Goal: Task Accomplishment & Management: Manage account settings

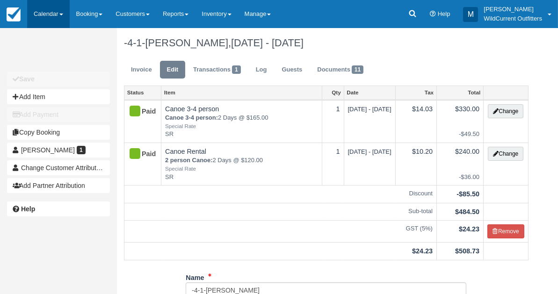
click at [48, 18] on link "Calendar" at bounding box center [48, 14] width 43 height 28
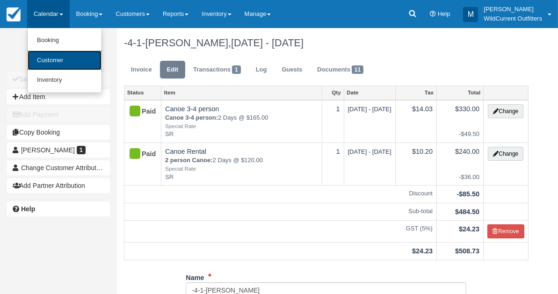
click at [44, 56] on link "Customer" at bounding box center [65, 61] width 74 height 20
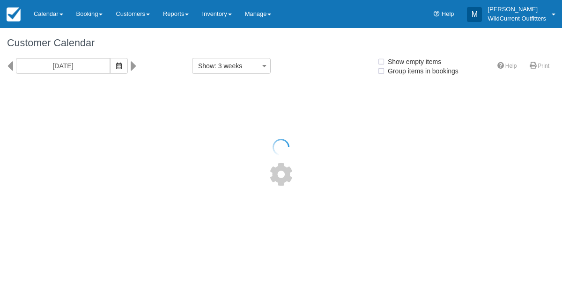
select select
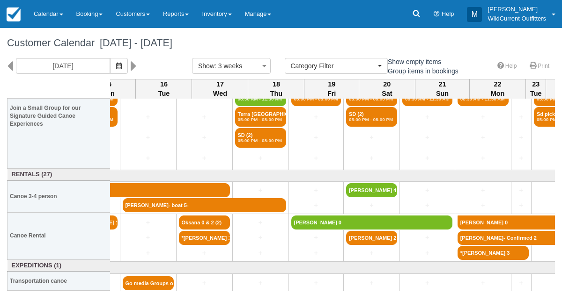
scroll to position [131, 745]
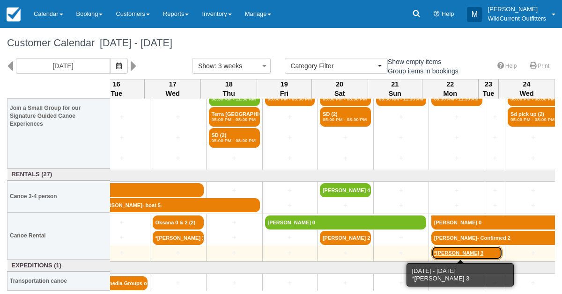
click at [436, 254] on link "*[PERSON_NAME] 3" at bounding box center [466, 253] width 71 height 14
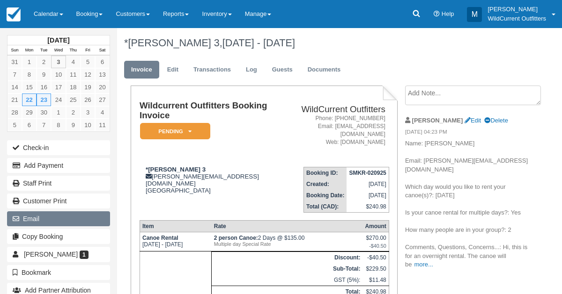
click at [63, 219] on button "Email" at bounding box center [58, 219] width 103 height 15
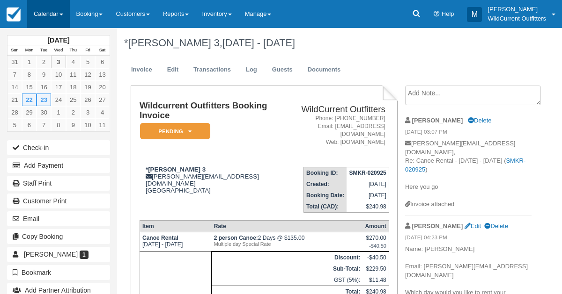
click at [58, 9] on link "Calendar" at bounding box center [48, 14] width 43 height 28
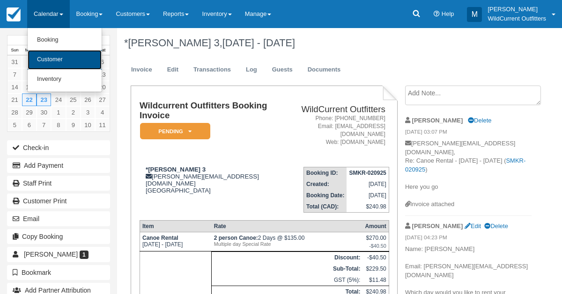
click at [51, 51] on link "Customer" at bounding box center [65, 60] width 74 height 20
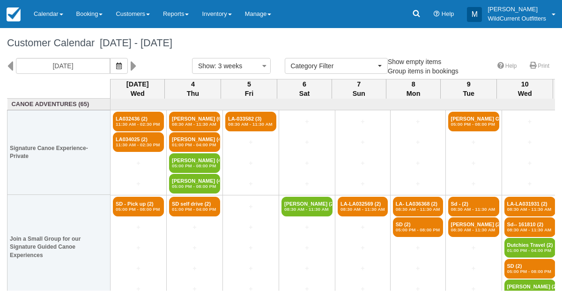
select select
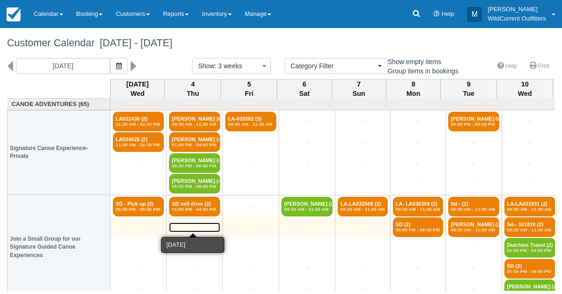
click at [190, 226] on link "+" at bounding box center [194, 228] width 51 height 10
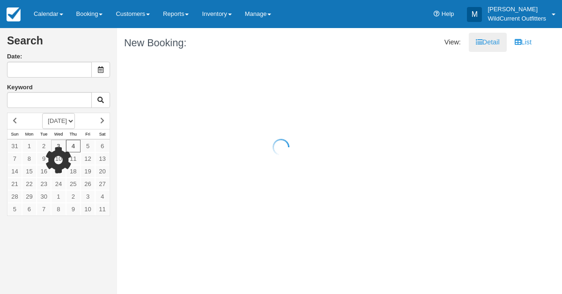
type input "09/04/25"
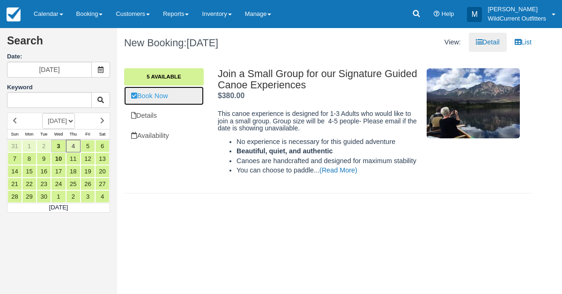
click at [169, 96] on link "Book Now" at bounding box center [164, 96] width 80 height 19
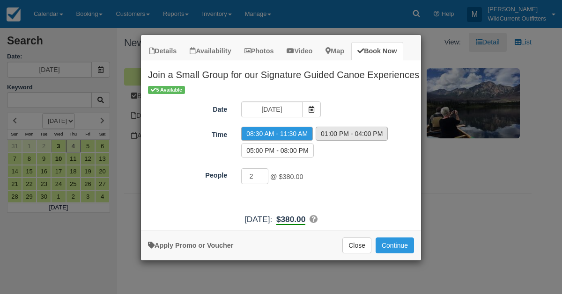
click at [356, 128] on label "01:00 PM - 04:00 PM" at bounding box center [352, 134] width 72 height 14
radio input "true"
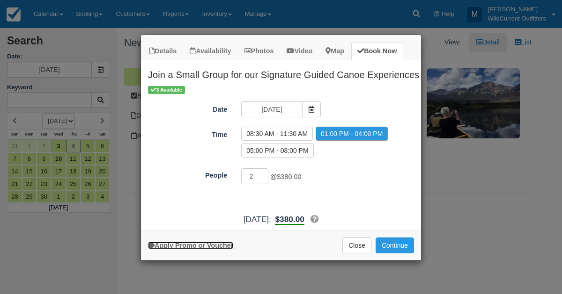
click at [181, 242] on link "Apply Promo or Voucher" at bounding box center [190, 245] width 85 height 7
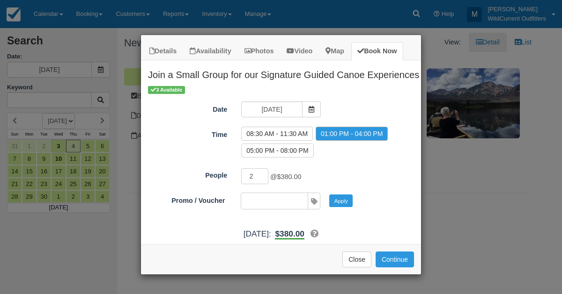
click at [33, 246] on div "Details Availability Photos Video Map Book Now Join a Small Group for our Signa…" at bounding box center [281, 147] width 562 height 294
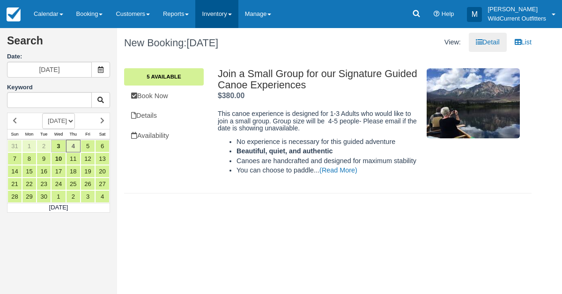
click at [228, 12] on link "Inventory" at bounding box center [216, 14] width 43 height 28
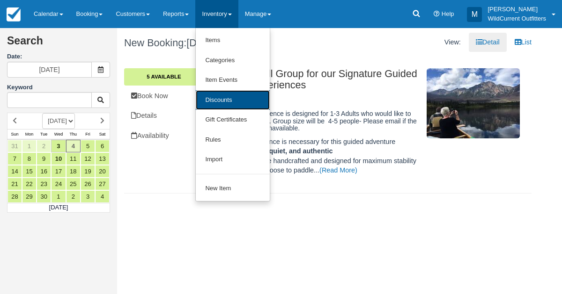
click at [228, 97] on link "Discounts" at bounding box center [233, 100] width 74 height 20
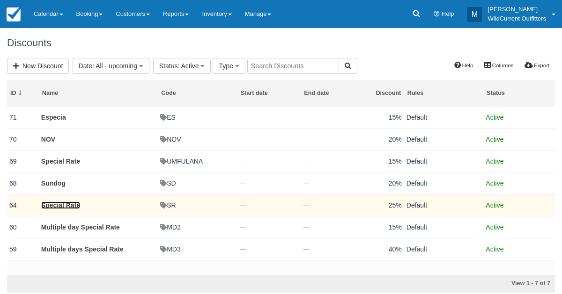
click at [59, 204] on link "Special Rate" at bounding box center [60, 205] width 39 height 7
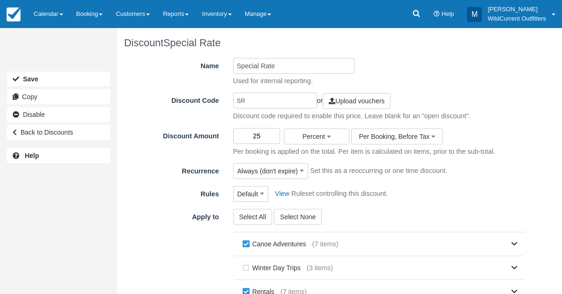
click at [266, 134] on input "25" at bounding box center [256, 136] width 47 height 16
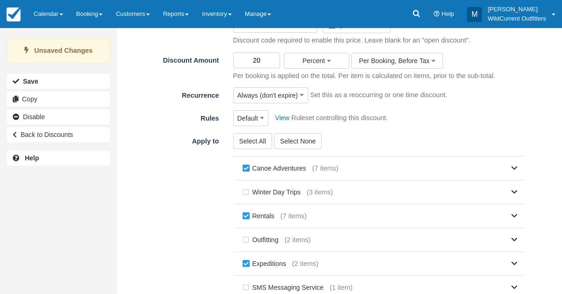
scroll to position [185, 0]
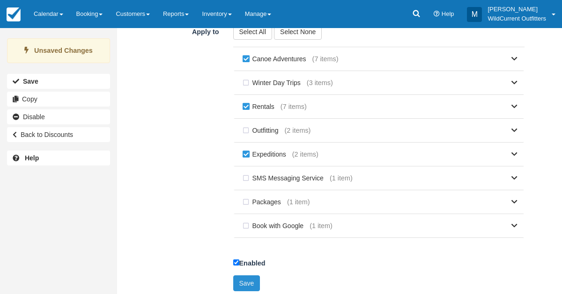
type input "20"
click at [240, 279] on button "Save" at bounding box center [246, 284] width 27 height 16
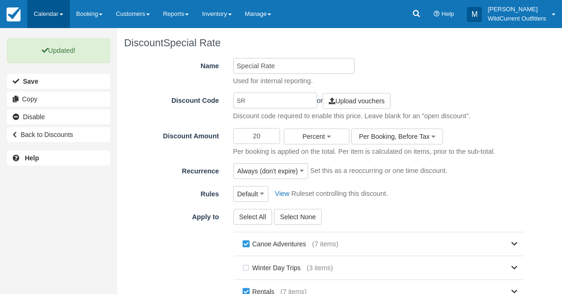
click at [45, 7] on link "Calendar" at bounding box center [48, 14] width 43 height 28
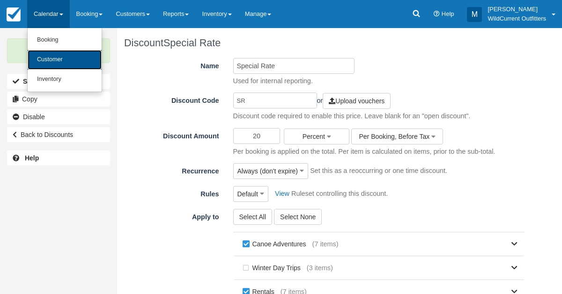
click at [45, 50] on link "Customer" at bounding box center [65, 60] width 74 height 20
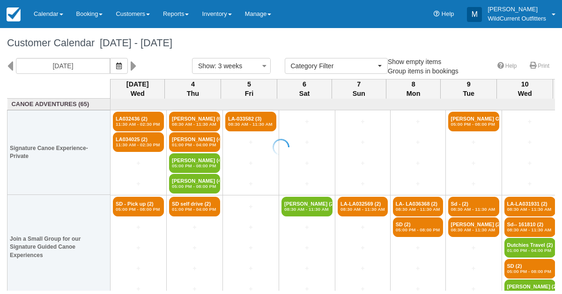
select select
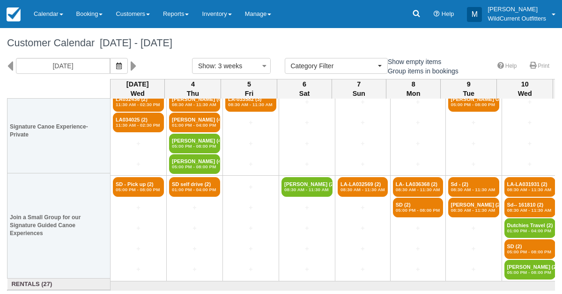
scroll to position [9, 0]
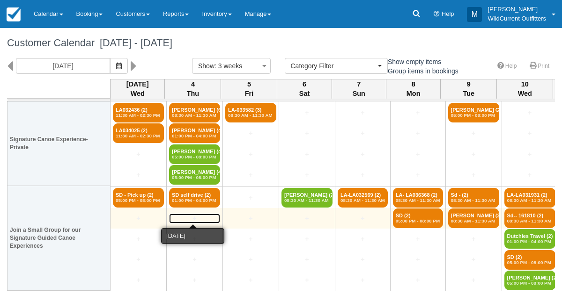
click at [193, 217] on link "+" at bounding box center [194, 219] width 51 height 10
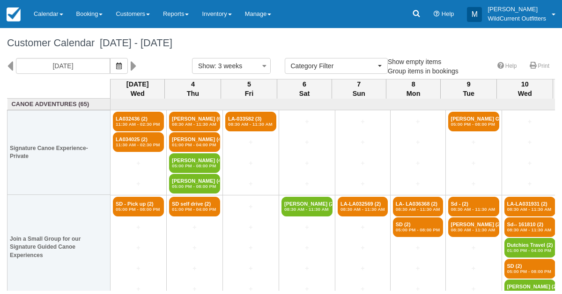
select select
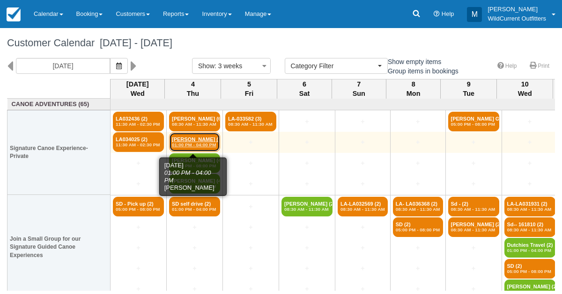
click at [190, 136] on link "Diane Shanes (4) 01:00 PM - 04:00 PM" at bounding box center [194, 142] width 51 height 20
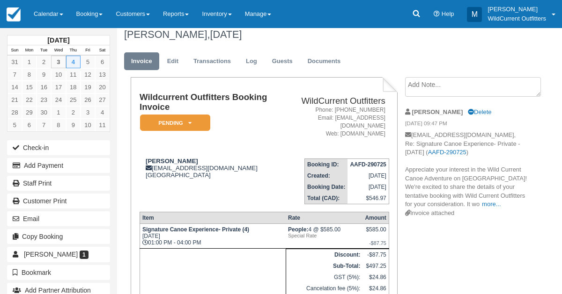
scroll to position [18, 0]
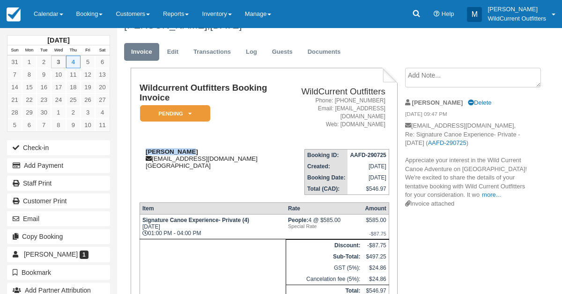
drag, startPoint x: 190, startPoint y: 144, endPoint x: 140, endPoint y: 142, distance: 49.7
click at [140, 148] on div "Diane Shanes dianeshanes@gmail.com Canada" at bounding box center [210, 158] width 141 height 21
copy strong "Diane Shanes"
click at [190, 115] on icon at bounding box center [189, 114] width 3 height 6
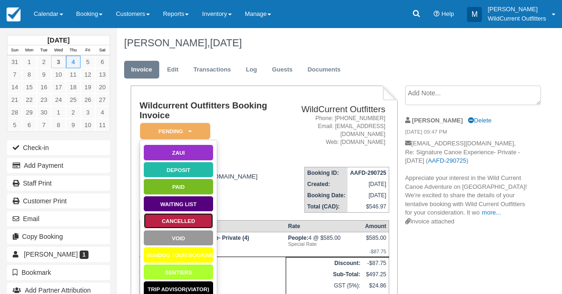
click at [178, 218] on link "Cancelled" at bounding box center [178, 221] width 70 height 16
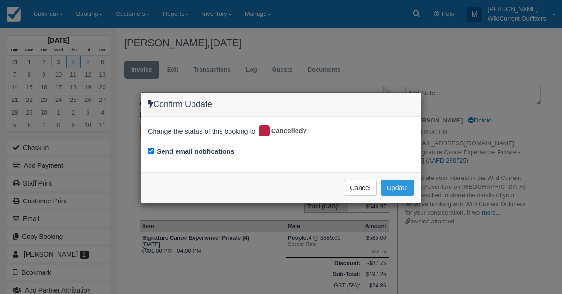
click at [365, 199] on div "Cancel Update Please wait" at bounding box center [281, 188] width 280 height 30
click at [404, 181] on button "Update" at bounding box center [397, 188] width 33 height 16
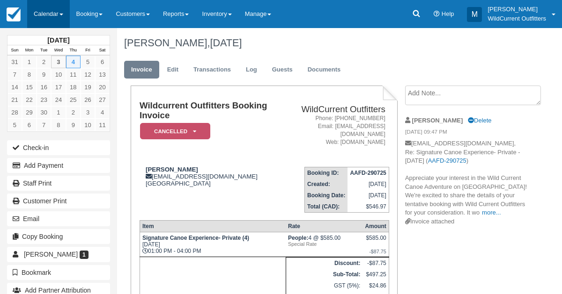
click at [43, 15] on link "Calendar" at bounding box center [48, 14] width 43 height 28
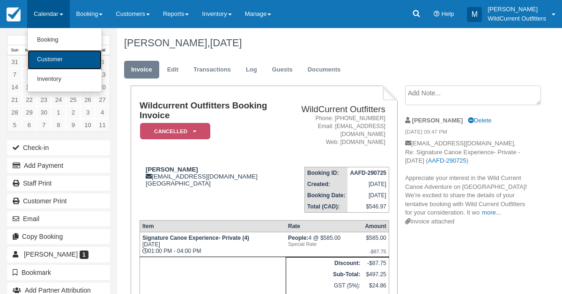
click at [51, 66] on link "Customer" at bounding box center [65, 60] width 74 height 20
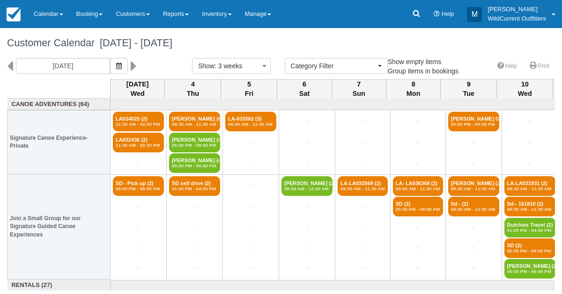
select select
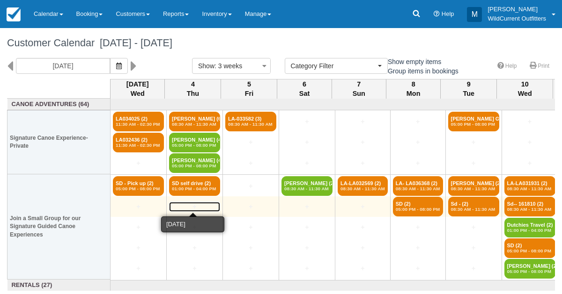
click at [192, 205] on link "+" at bounding box center [194, 207] width 51 height 10
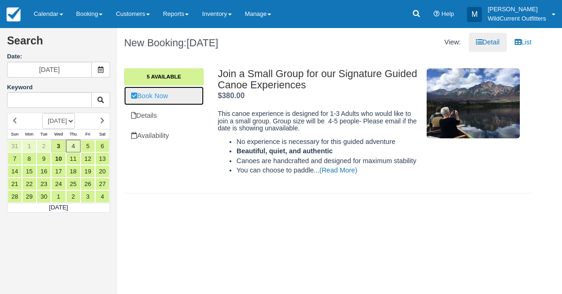
click at [172, 99] on link "Book Now" at bounding box center [164, 96] width 80 height 19
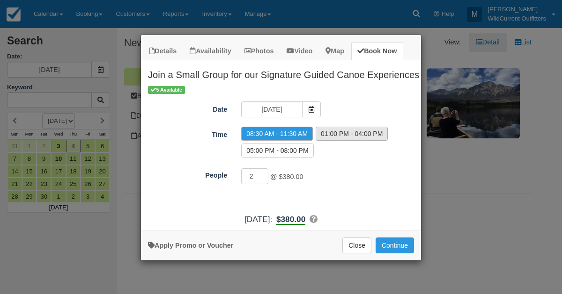
click at [345, 127] on label "01:00 PM - 04:00 PM" at bounding box center [352, 134] width 72 height 14
radio input "true"
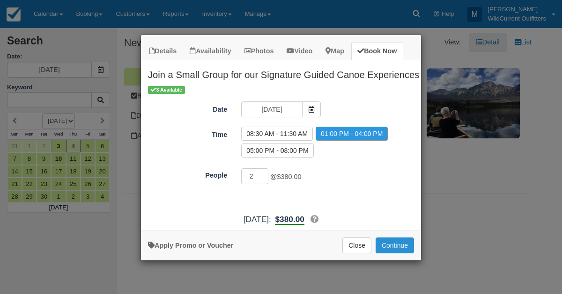
click at [390, 241] on button "Continue" at bounding box center [394, 246] width 38 height 16
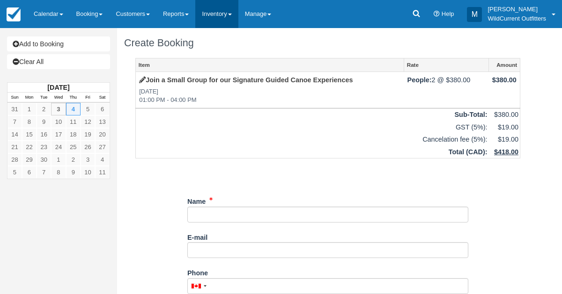
click at [214, 19] on link "Inventory" at bounding box center [216, 14] width 43 height 28
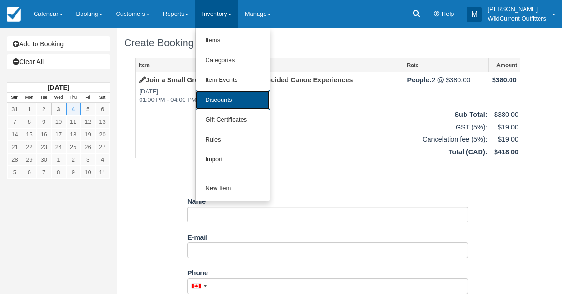
click at [214, 93] on link "Discounts" at bounding box center [233, 100] width 74 height 20
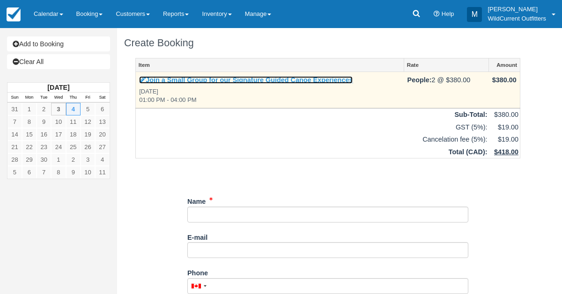
click at [140, 80] on icon at bounding box center [142, 80] width 7 height 7
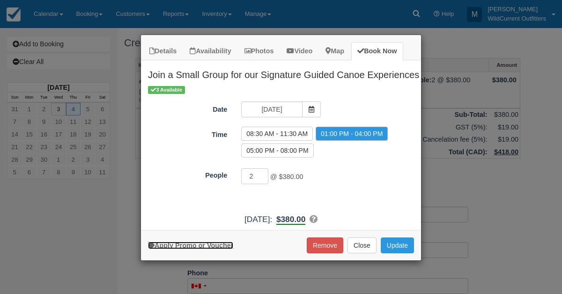
click at [192, 244] on link "Apply Promo or Voucher" at bounding box center [190, 245] width 85 height 7
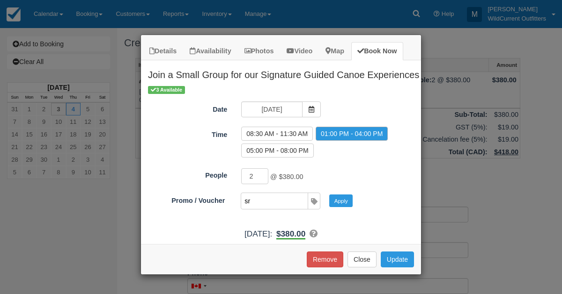
type input "SR"
click at [339, 195] on button "Apply" at bounding box center [340, 201] width 23 height 12
click at [390, 252] on button "Update" at bounding box center [397, 260] width 33 height 16
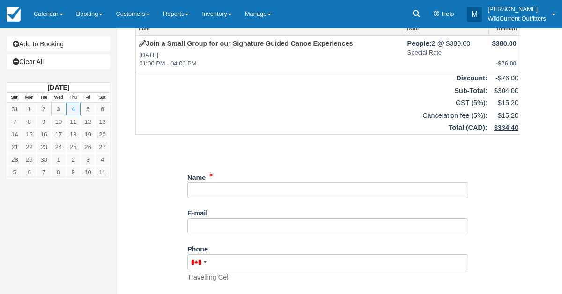
scroll to position [40, 0]
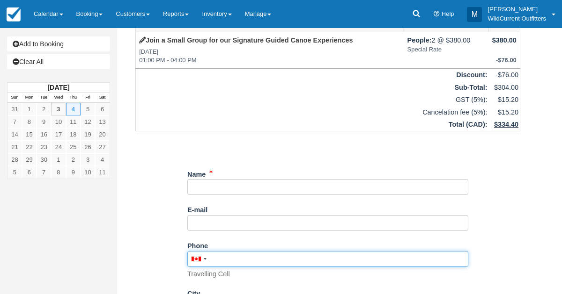
click at [225, 254] on input "Phone" at bounding box center [327, 259] width 281 height 16
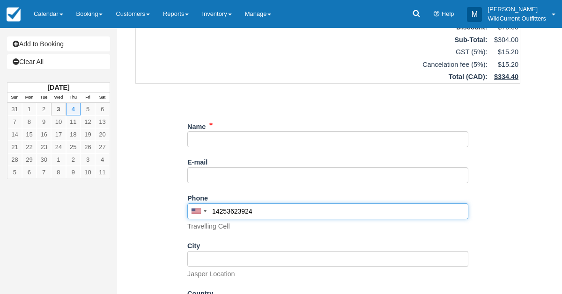
scroll to position [87, 0]
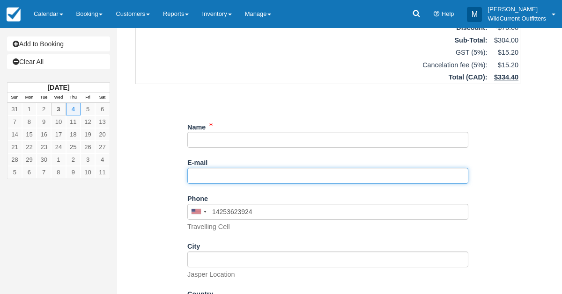
click at [216, 172] on input "E-mail" at bounding box center [327, 176] width 281 height 16
type input "(425) 362-3924"
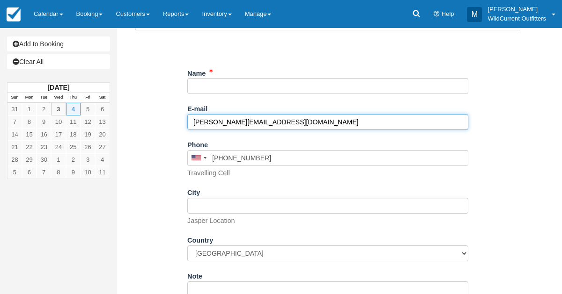
scroll to position [144, 0]
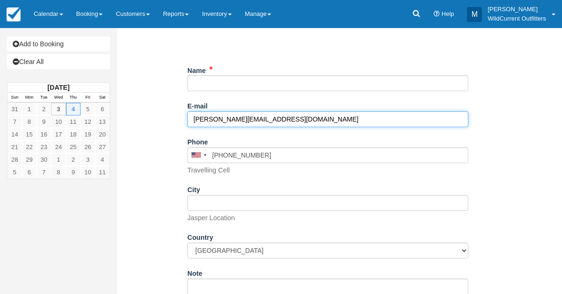
type input "t.bracha@yahoo.com"
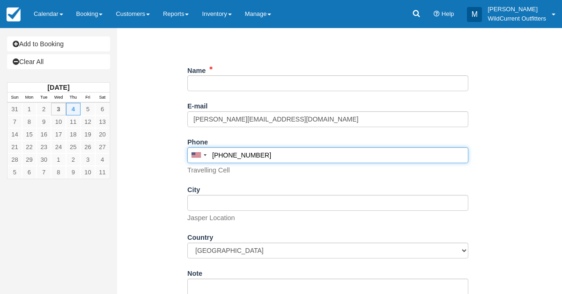
drag, startPoint x: 275, startPoint y: 157, endPoint x: 209, endPoint y: 163, distance: 66.3
click at [209, 163] on div "United States +1 Canada +1 United Kingdom +44 Afghanistan (‫افغانستان‬‎) +93 Al…" at bounding box center [327, 161] width 281 height 28
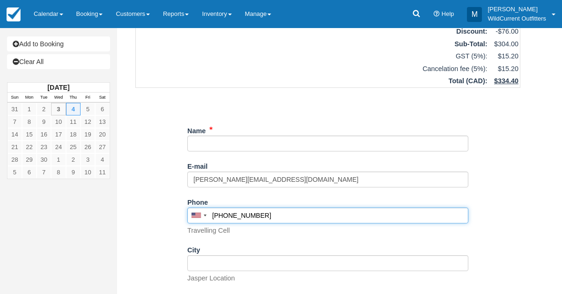
scroll to position [77, 0]
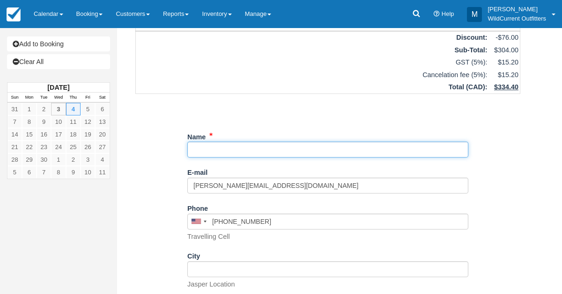
click at [225, 150] on input "Name" at bounding box center [327, 150] width 281 height 16
paste input "(425) 362-3924"
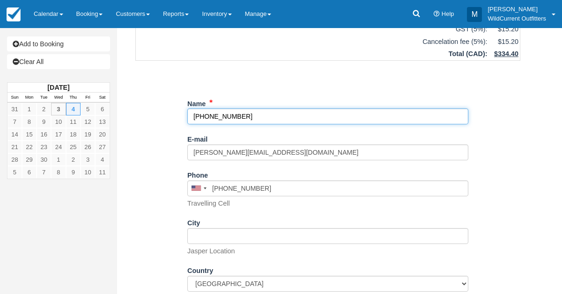
scroll to position [204, 0]
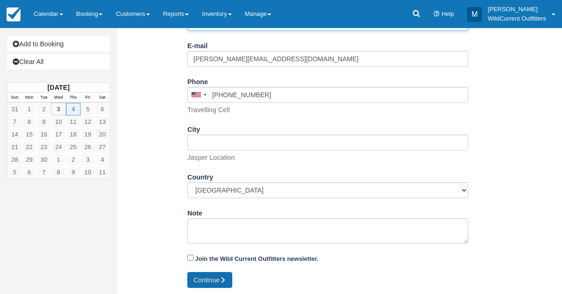
type input "(425) 362-3924"
click at [206, 279] on button "Continue" at bounding box center [209, 280] width 45 height 16
type input "+14253623924"
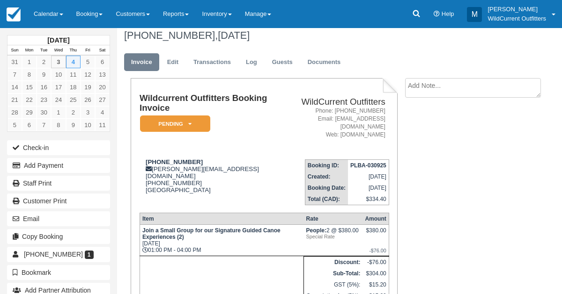
scroll to position [9, 0]
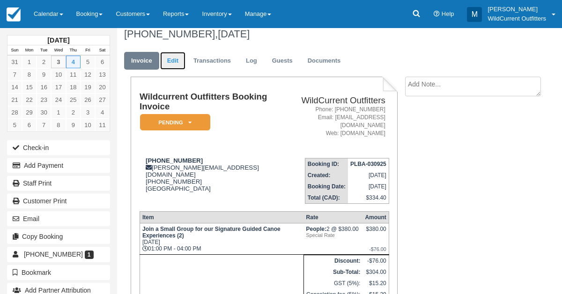
click at [173, 62] on link "Edit" at bounding box center [172, 61] width 25 height 18
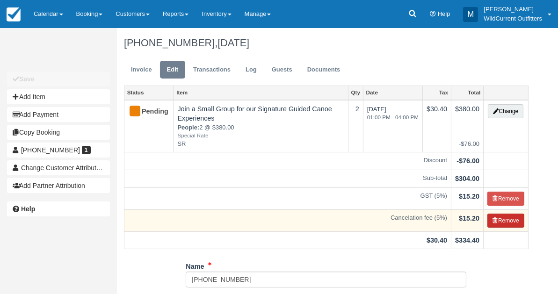
click at [519, 217] on button "Remove" at bounding box center [506, 221] width 37 height 14
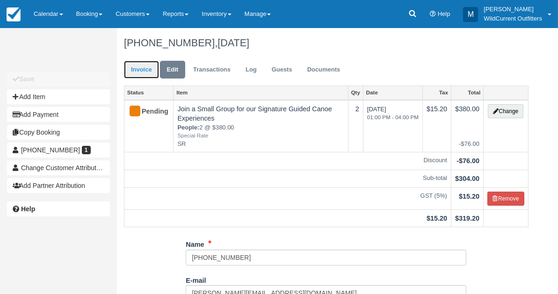
click at [142, 73] on link "Invoice" at bounding box center [141, 70] width 35 height 18
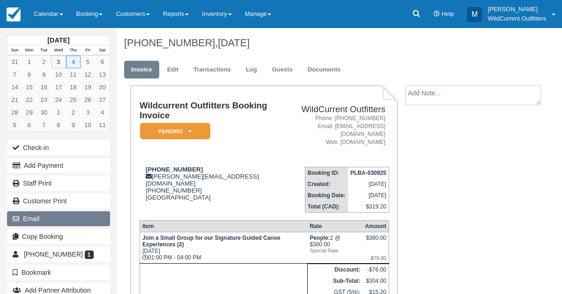
click at [24, 220] on button "Email" at bounding box center [58, 219] width 103 height 15
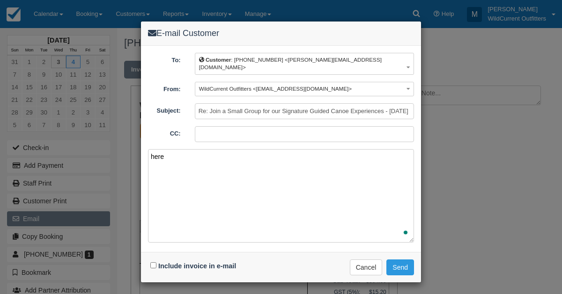
type textarea "here"
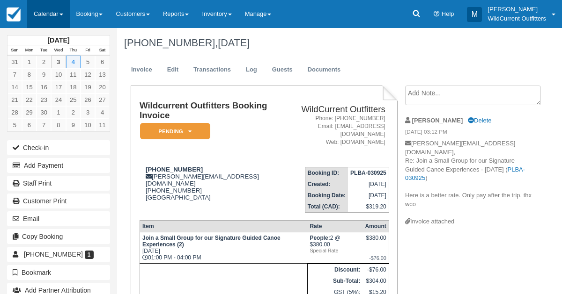
click at [52, 15] on link "Calendar" at bounding box center [48, 14] width 43 height 28
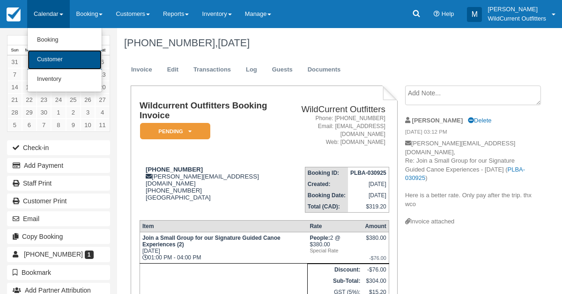
click at [50, 55] on link "Customer" at bounding box center [65, 60] width 74 height 20
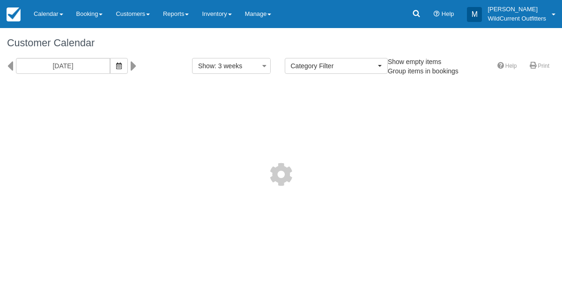
select select
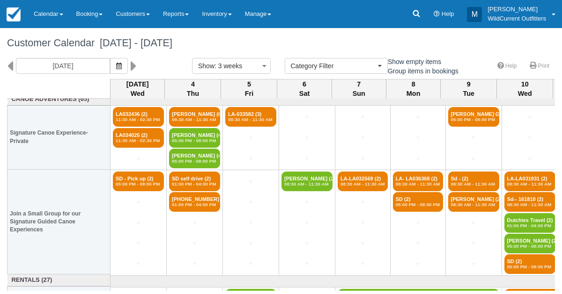
scroll to position [5, 0]
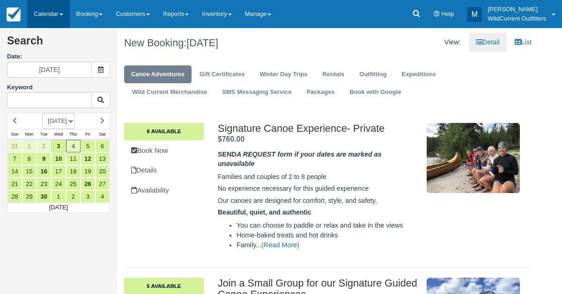
click at [41, 14] on link "Calendar" at bounding box center [48, 14] width 43 height 28
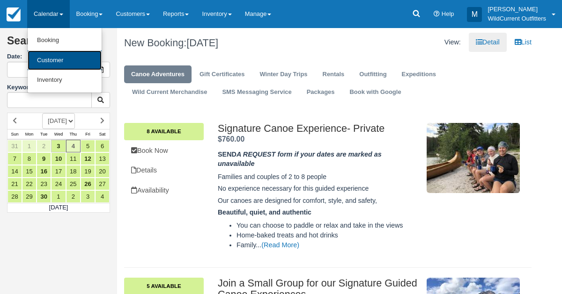
click at [41, 56] on link "Customer" at bounding box center [65, 61] width 74 height 20
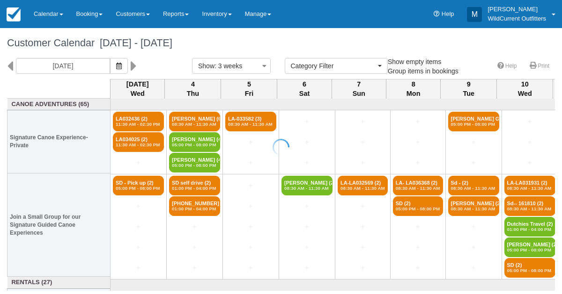
select select
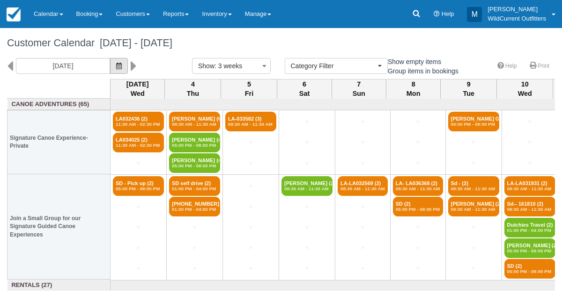
click at [124, 68] on button "button" at bounding box center [119, 66] width 18 height 16
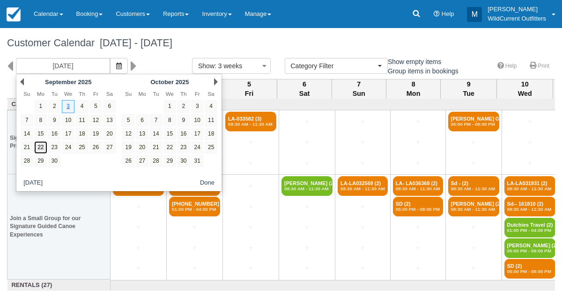
click at [45, 147] on link "22" at bounding box center [40, 147] width 13 height 13
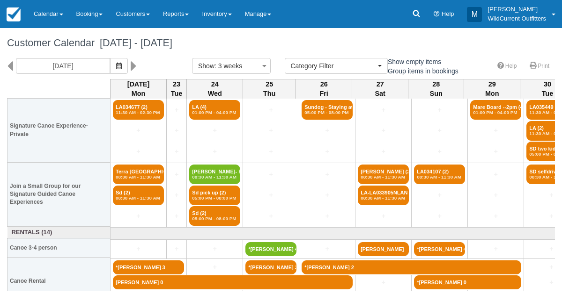
scroll to position [12, 0]
click at [126, 64] on button "button" at bounding box center [119, 66] width 18 height 16
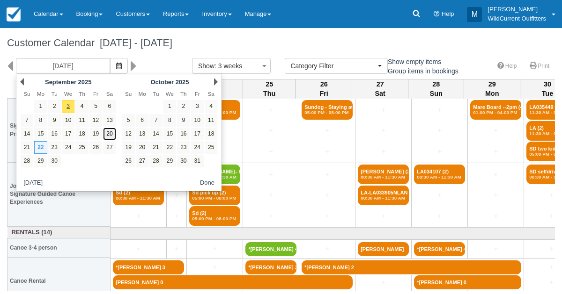
click at [107, 131] on link "20" at bounding box center [109, 134] width 13 height 13
type input "09/20/25"
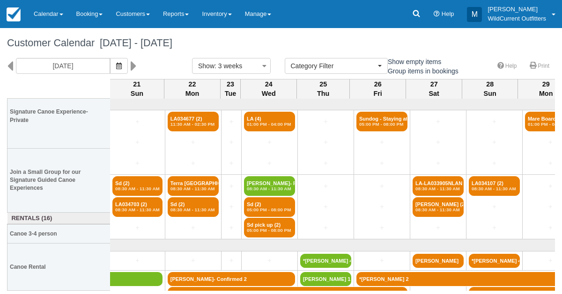
scroll to position [26, 57]
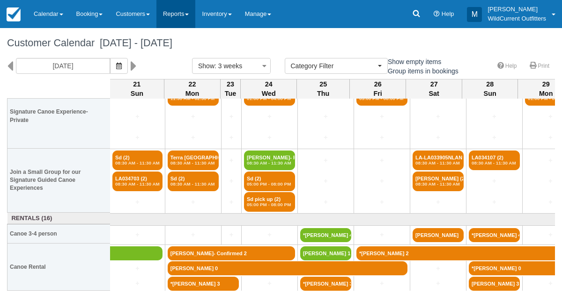
click at [188, 14] on link "Reports" at bounding box center [175, 14] width 39 height 28
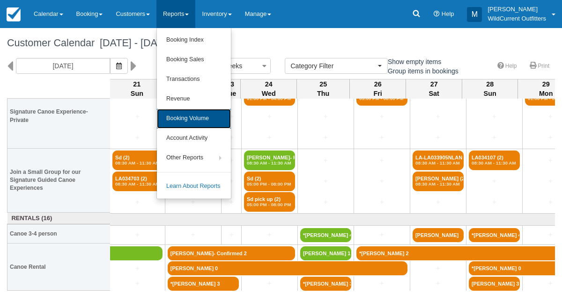
click at [203, 118] on link "Booking Volume" at bounding box center [194, 119] width 74 height 20
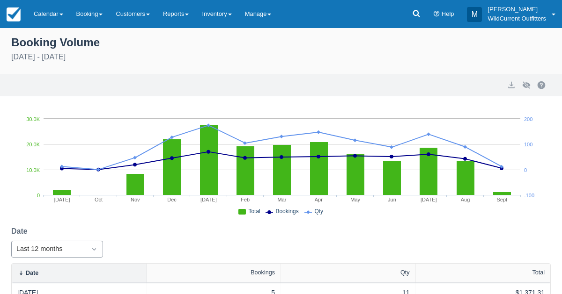
click at [94, 250] on div "Last 12 months" at bounding box center [57, 249] width 92 height 17
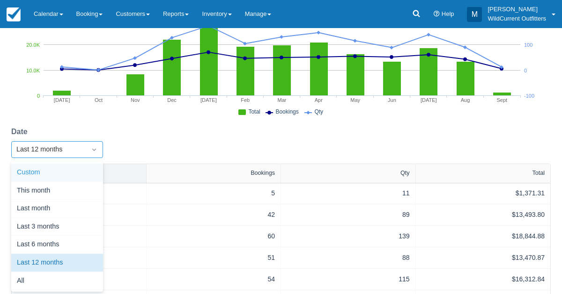
click at [53, 171] on div "Custom" at bounding box center [57, 173] width 92 height 18
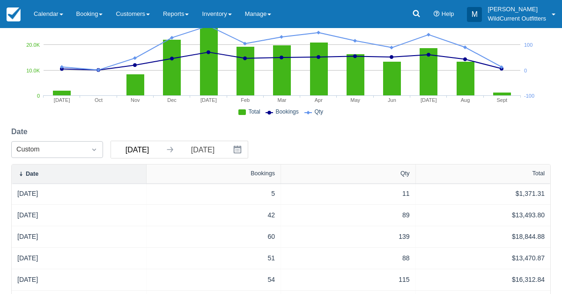
click at [126, 145] on input "09/03/24" at bounding box center [137, 149] width 52 height 17
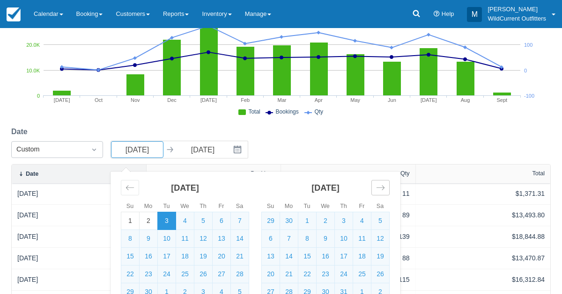
click at [379, 184] on icon "Move forward to switch to the next month." at bounding box center [380, 188] width 9 height 9
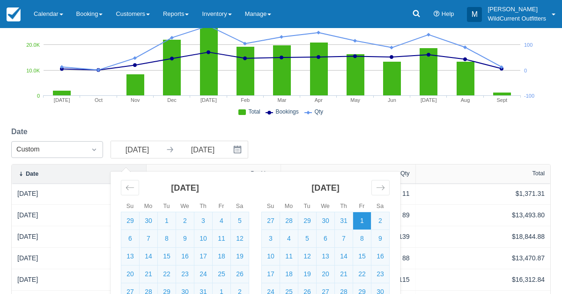
click at [362, 217] on td "1" at bounding box center [362, 222] width 18 height 18
type input "11/01/24"
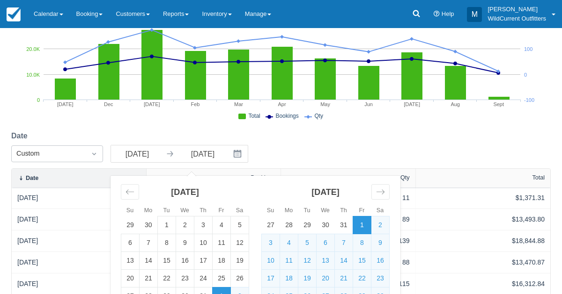
scroll to position [95, 0]
click at [261, 154] on div "Date Custom 11/01/24 Navigate forward to interact with the calendar and select …" at bounding box center [280, 150] width 539 height 38
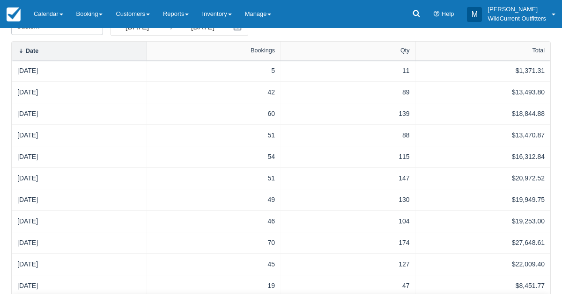
scroll to position [247, 0]
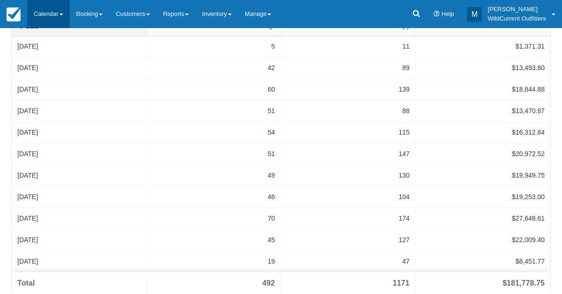
click at [34, 18] on link "Calendar" at bounding box center [48, 14] width 43 height 28
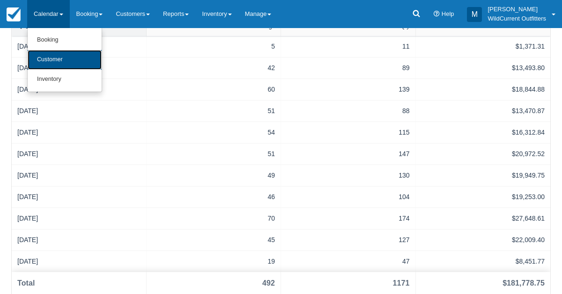
click at [41, 68] on link "Customer" at bounding box center [65, 60] width 74 height 20
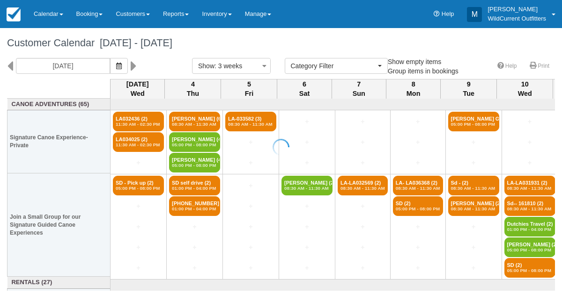
select select
